Goal: Information Seeking & Learning: Learn about a topic

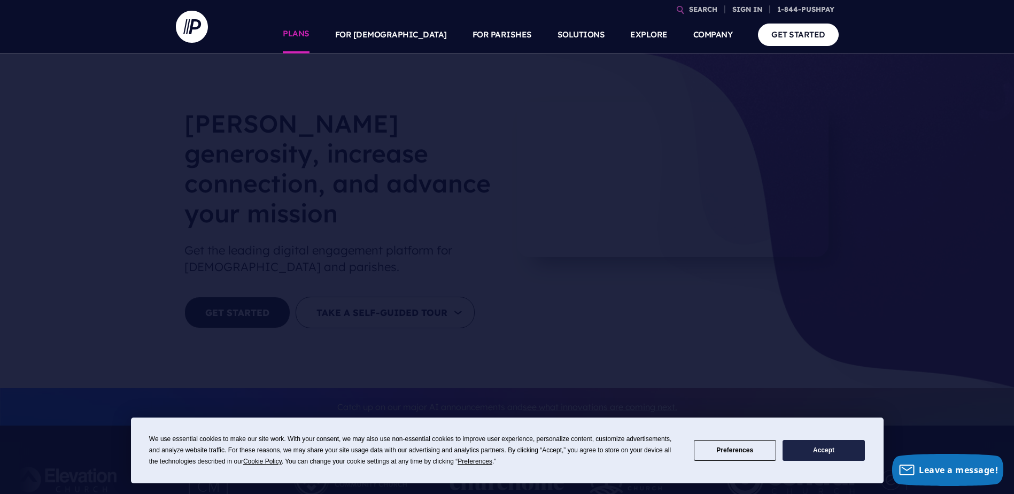
click at [310, 38] on link "PLANS" at bounding box center [296, 34] width 27 height 37
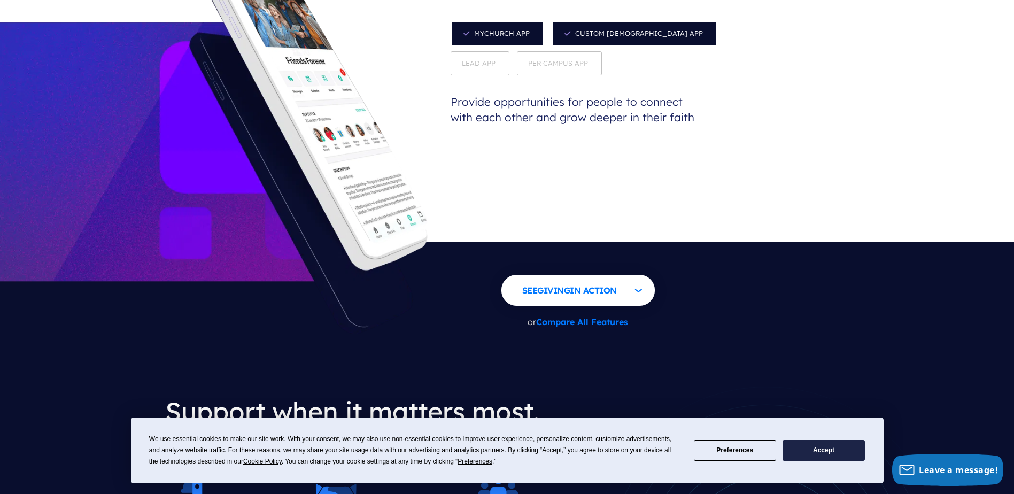
scroll to position [1159, 0]
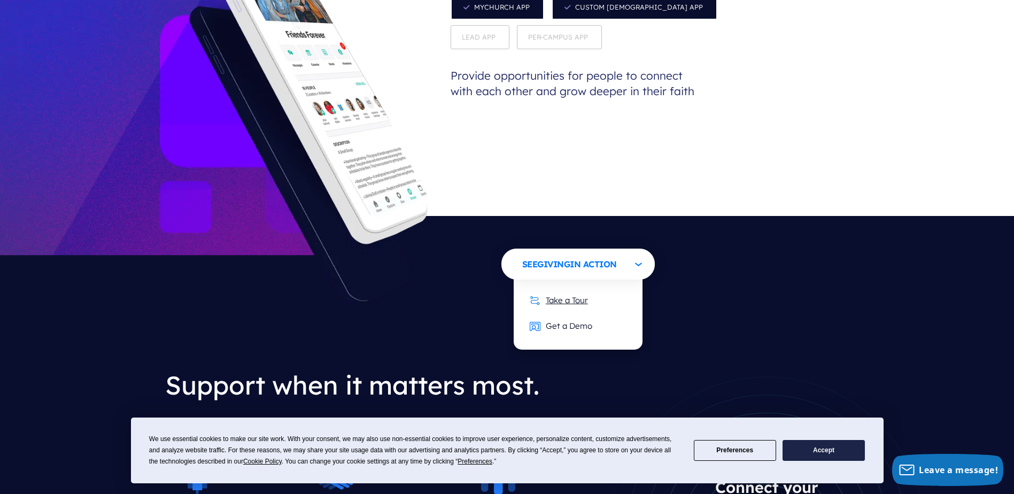
click at [573, 287] on link "Take a Tour" at bounding box center [559, 300] width 80 height 26
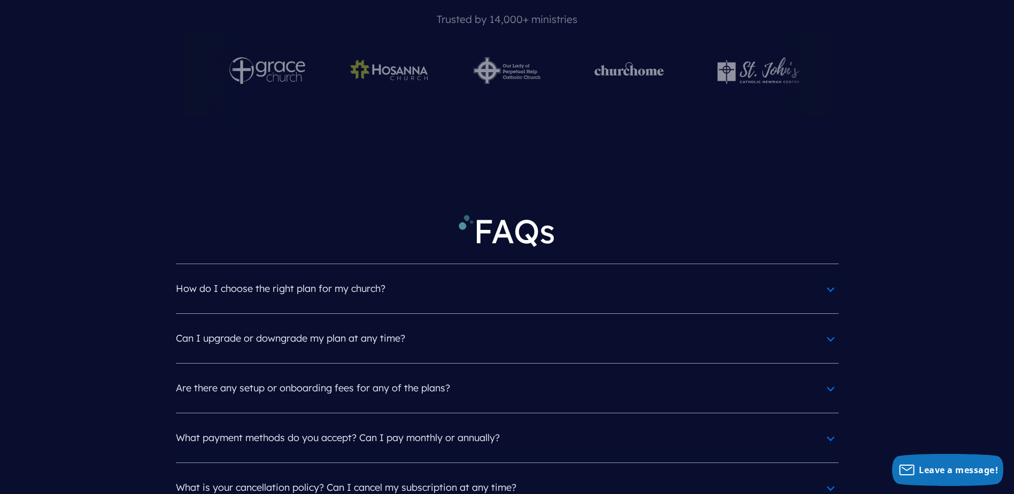
scroll to position [4723, 0]
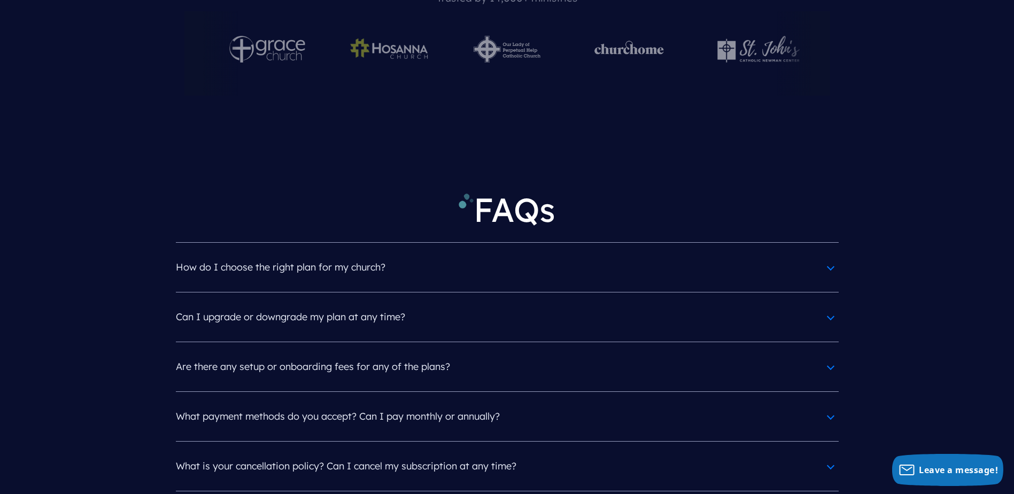
click at [605, 353] on h4 "Are there any setup or onboarding fees for any of the plans?" at bounding box center [507, 367] width 663 height 28
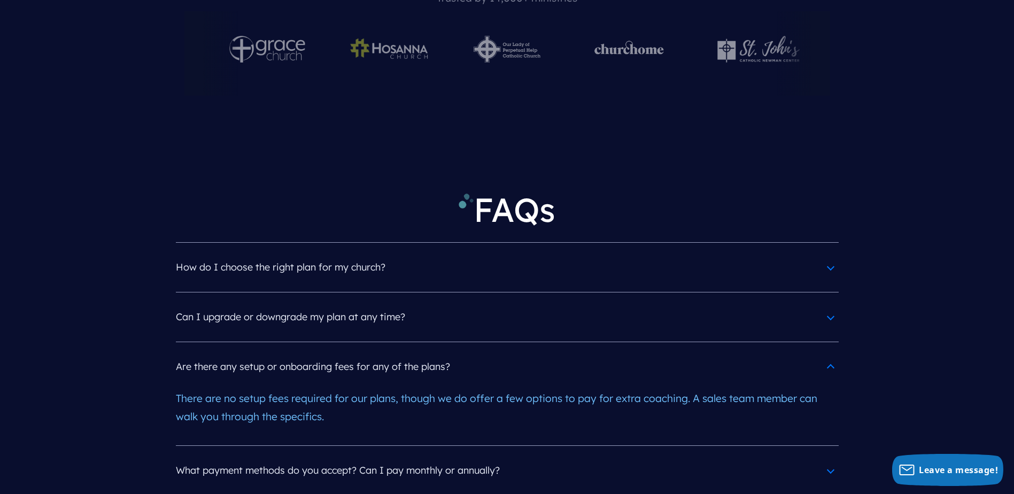
scroll to position [4812, 0]
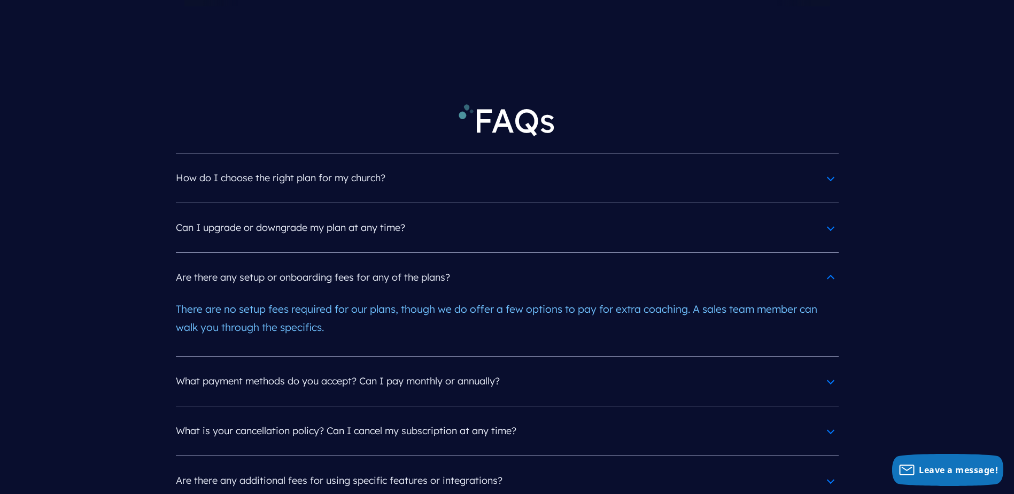
click at [597, 367] on h4 "What payment methods do you accept? Can I pay monthly or annually?" at bounding box center [507, 381] width 663 height 28
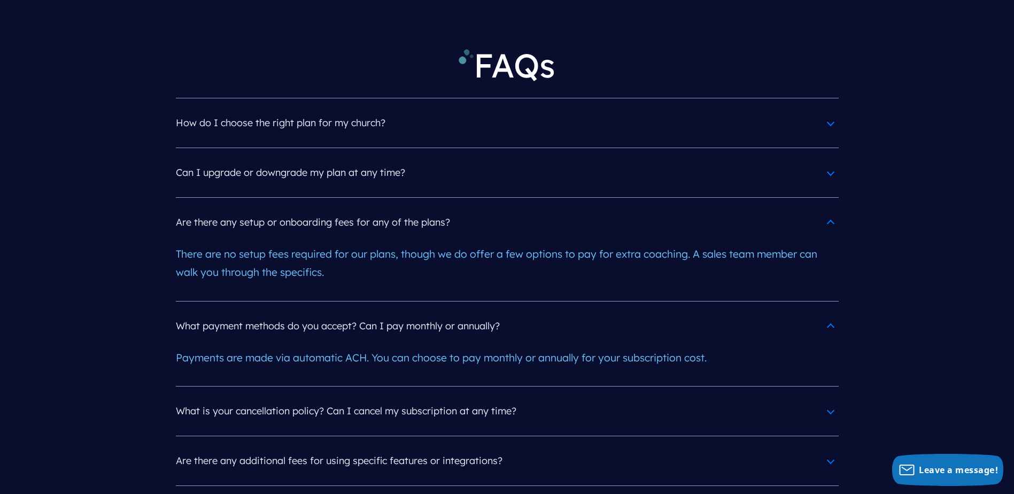
scroll to position [4901, 0]
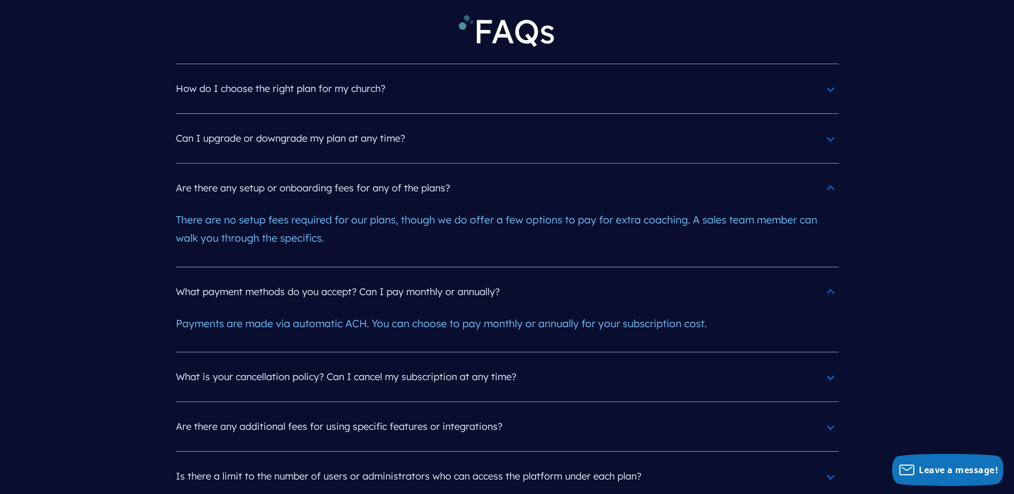
click at [595, 363] on h4 "What is your cancellation policy? Can I cancel my subscription at any time?" at bounding box center [507, 377] width 663 height 28
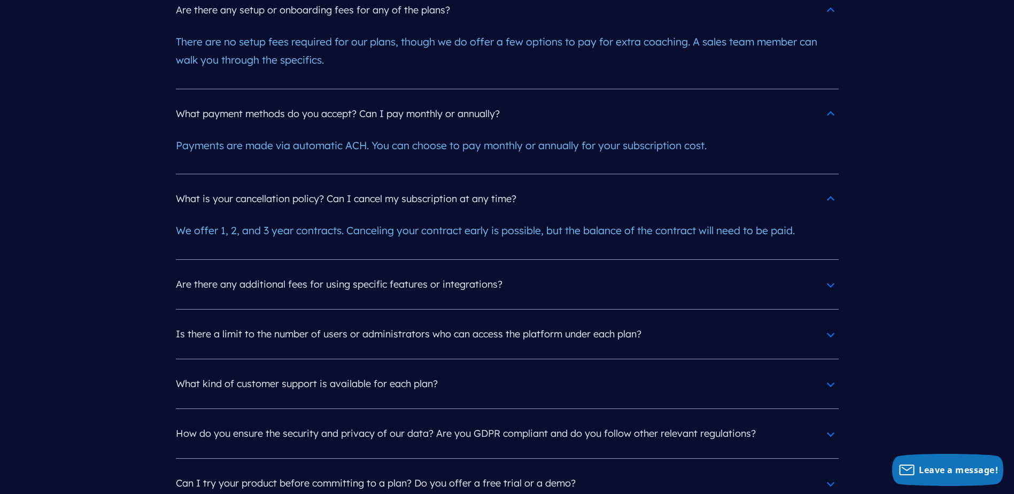
scroll to position [5169, 0]
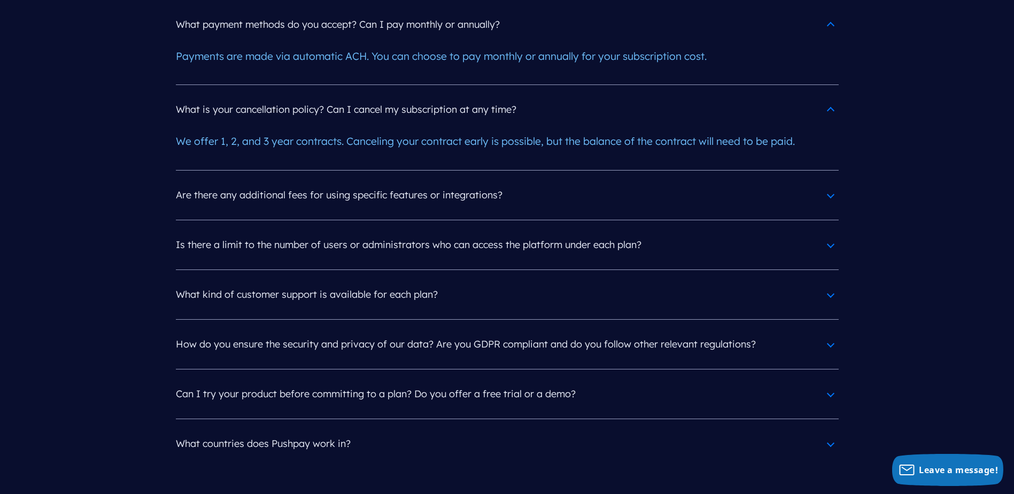
click at [594, 380] on h4 "Can I try your product before committing to a plan? Do you offer a free trial o…" at bounding box center [507, 394] width 663 height 28
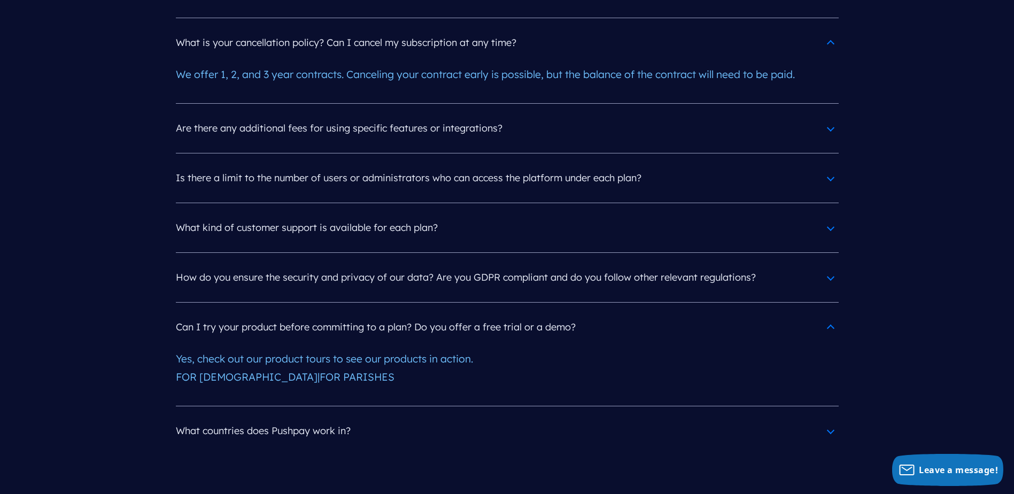
scroll to position [5257, 0]
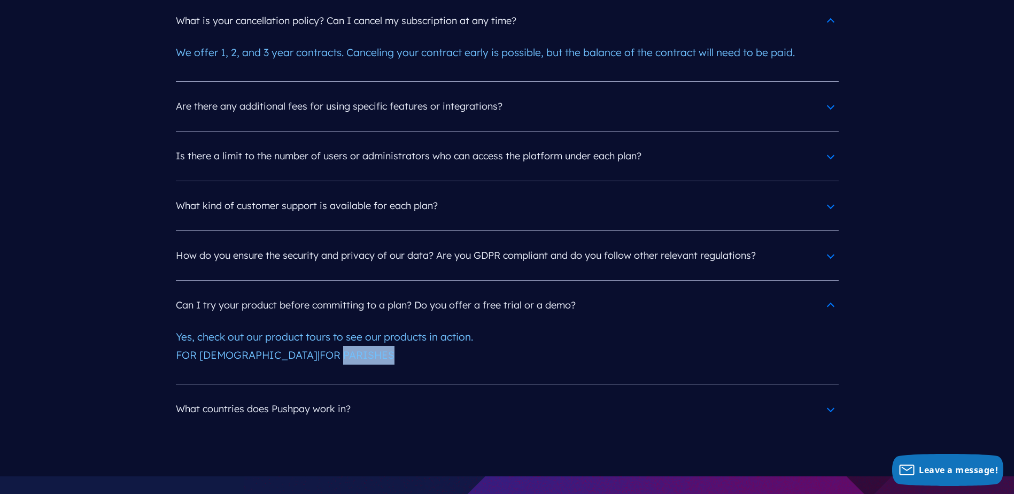
drag, startPoint x: 362, startPoint y: 235, endPoint x: 292, endPoint y: 237, distance: 69.5
click at [292, 319] on div "Yes, check out our product tours to see our products in action. FOR [DEMOGRAPHI…" at bounding box center [507, 346] width 663 height 54
drag, startPoint x: 301, startPoint y: 237, endPoint x: 288, endPoint y: 249, distance: 17.8
click at [286, 241] on div at bounding box center [286, 241] width 0 height 0
click at [462, 319] on div "Yes, check out our product tours to see our products in action. FOR [DEMOGRAPHI…" at bounding box center [507, 346] width 663 height 54
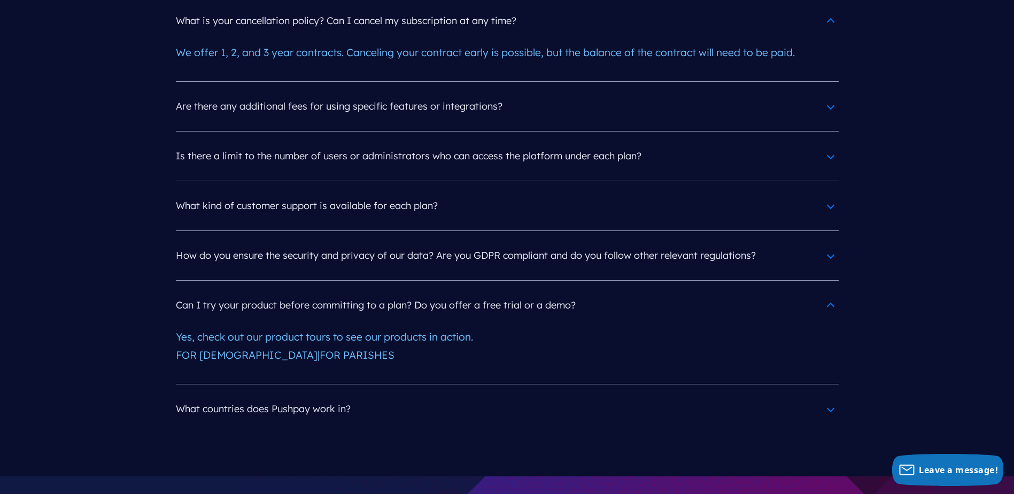
click at [332, 395] on h4 "What countries does Pushpay work in?" at bounding box center [507, 409] width 663 height 28
